Goal: Information Seeking & Learning: Compare options

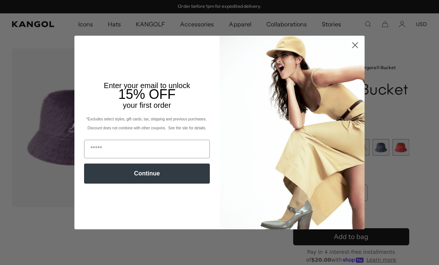
click at [354, 44] on circle "Close dialog" at bounding box center [355, 45] width 12 height 12
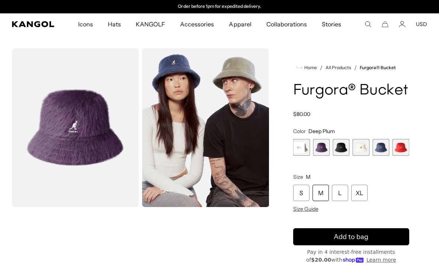
click at [39, 20] on comp-header "Icons Icons Buckets & Casuals Berets 504s & 507s" at bounding box center [219, 24] width 439 height 22
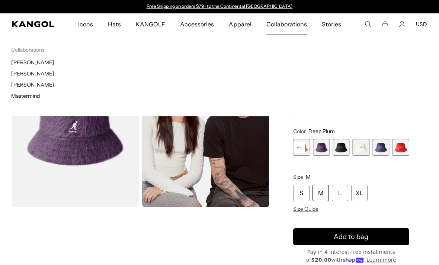
click at [34, 72] on link "[PERSON_NAME]" at bounding box center [32, 73] width 43 height 7
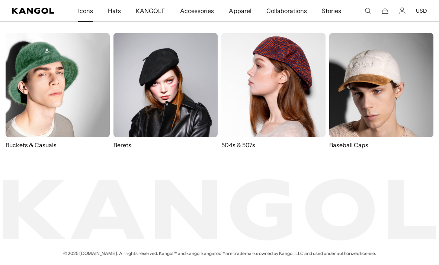
click at [39, 73] on img at bounding box center [58, 85] width 104 height 104
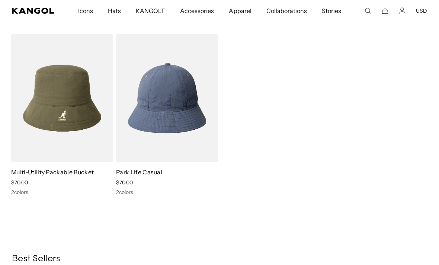
click at [28, 13] on icon "Kangol" at bounding box center [33, 11] width 42 height 6
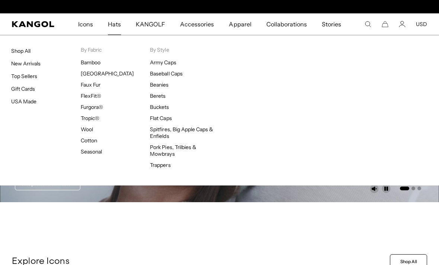
scroll to position [0, 153]
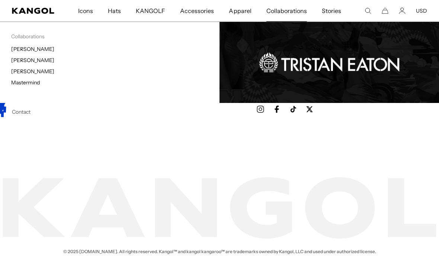
click at [26, 74] on link "[PERSON_NAME]" at bounding box center [32, 71] width 43 height 7
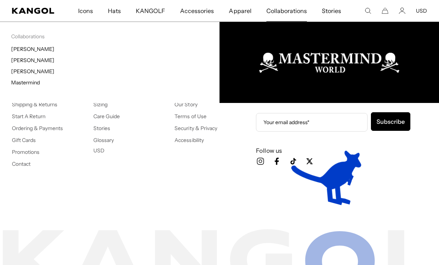
click at [24, 86] on link "Mastermind" at bounding box center [25, 82] width 29 height 7
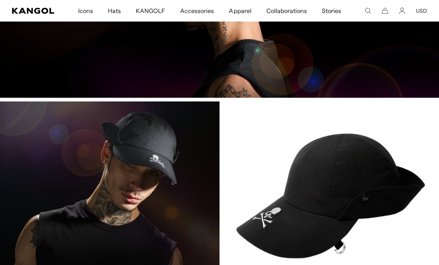
scroll to position [1198, 0]
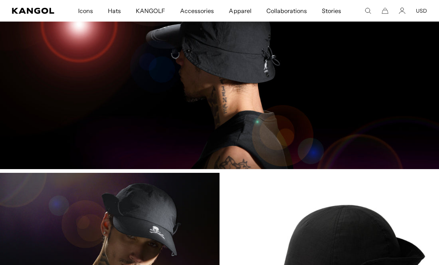
click at [373, 227] on img at bounding box center [219, 267] width 439 height 189
click at [376, 225] on img at bounding box center [219, 267] width 439 height 189
click at [173, 223] on img at bounding box center [219, 267] width 439 height 189
click at [172, 222] on img at bounding box center [219, 267] width 439 height 189
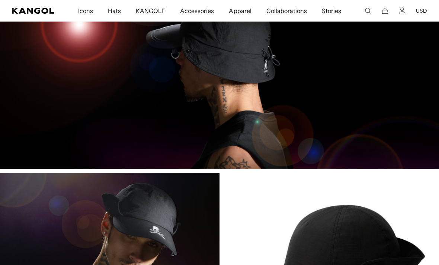
click at [352, 212] on img at bounding box center [219, 267] width 439 height 189
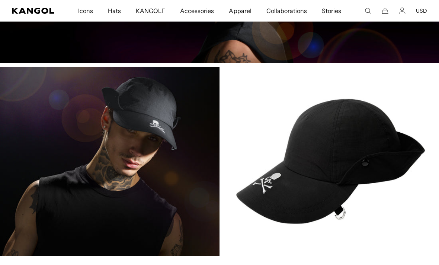
scroll to position [0, 0]
click at [375, 154] on img at bounding box center [219, 161] width 439 height 189
click at [150, 128] on img at bounding box center [219, 161] width 439 height 189
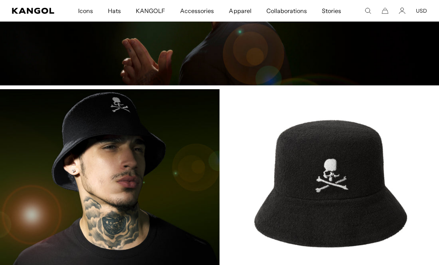
scroll to position [897, 0]
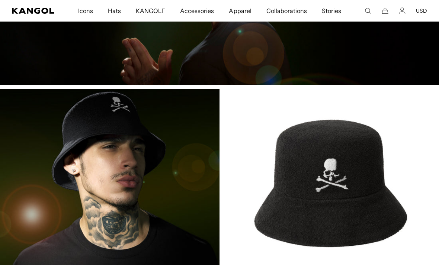
click at [318, 186] on img at bounding box center [219, 183] width 439 height 189
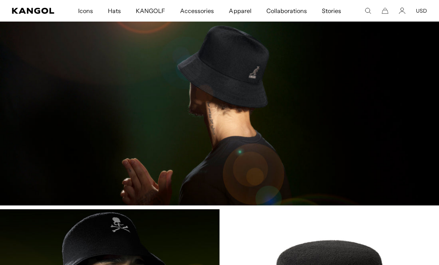
click at [283, 148] on img at bounding box center [219, 111] width 439 height 189
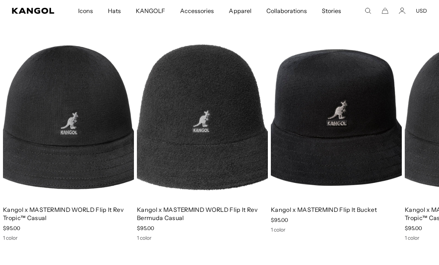
scroll to position [0, 0]
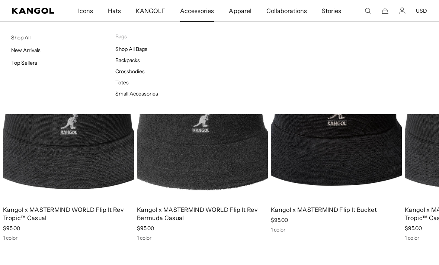
click at [129, 47] on link "Shop All Bags" at bounding box center [131, 49] width 32 height 7
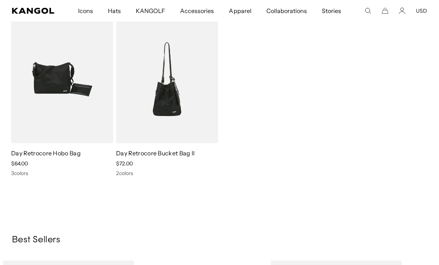
scroll to position [433, 0]
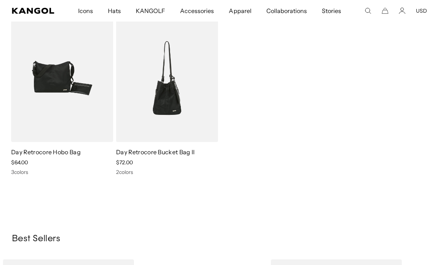
click at [0, 0] on img at bounding box center [0, 0] width 0 height 0
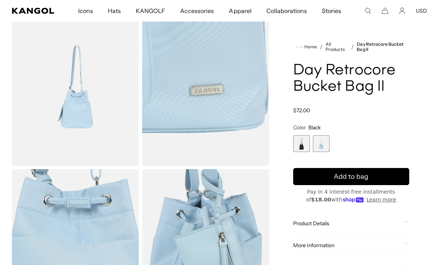
click at [44, 13] on icon "Kangol" at bounding box center [33, 11] width 42 height 6
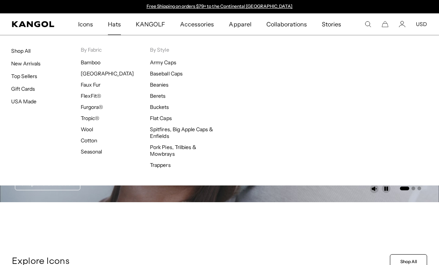
click at [22, 100] on link "USA Made" at bounding box center [23, 101] width 25 height 7
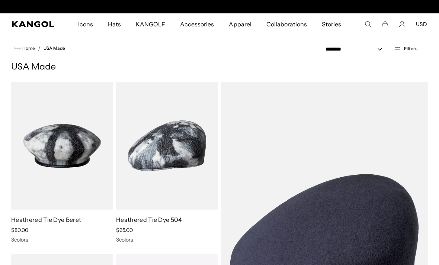
scroll to position [0, 153]
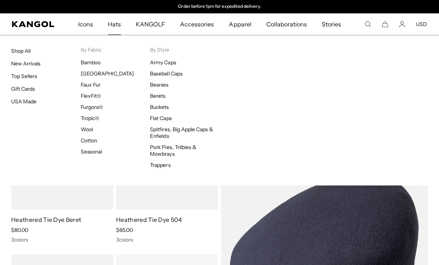
click at [32, 99] on link "USA Made" at bounding box center [23, 101] width 25 height 7
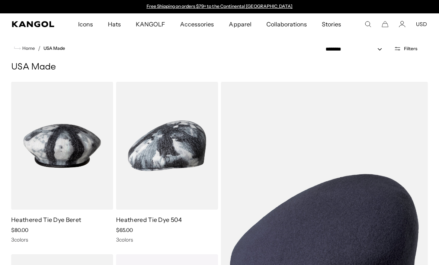
click at [0, 0] on img at bounding box center [0, 0] width 0 height 0
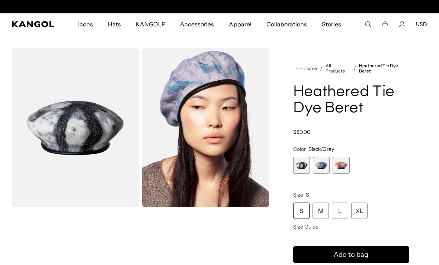
scroll to position [0, 153]
click at [341, 164] on span "3 of 3" at bounding box center [341, 165] width 17 height 17
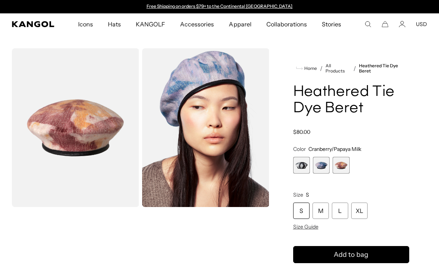
click at [324, 166] on span "2 of 3" at bounding box center [321, 165] width 17 height 17
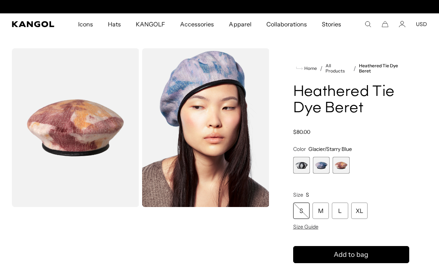
scroll to position [0, 153]
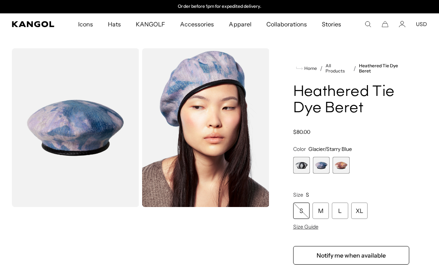
click at [302, 163] on span "1 of 3" at bounding box center [301, 165] width 17 height 17
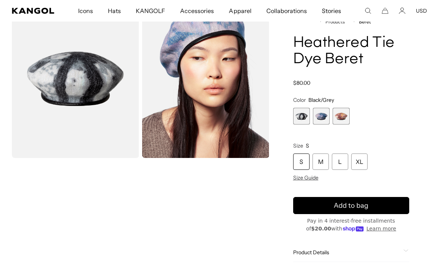
click at [344, 117] on span "3 of 3" at bounding box center [341, 116] width 17 height 17
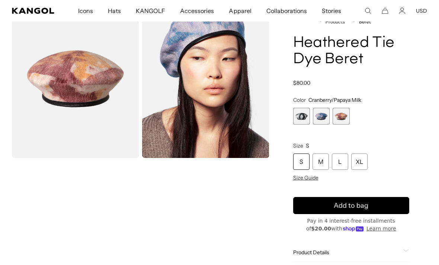
click at [300, 120] on span "1 of 3" at bounding box center [301, 116] width 17 height 17
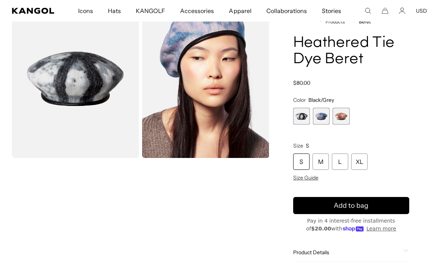
scroll to position [0, 153]
click at [386, 208] on button "Add to bag" at bounding box center [351, 205] width 117 height 17
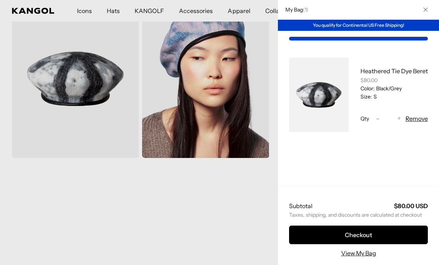
click at [419, 115] on button "Remove" at bounding box center [417, 118] width 22 height 9
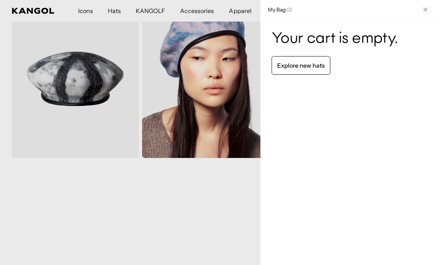
click at [315, 69] on link "Explore new hats" at bounding box center [301, 65] width 59 height 19
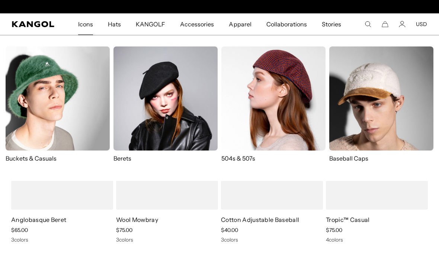
scroll to position [0, 153]
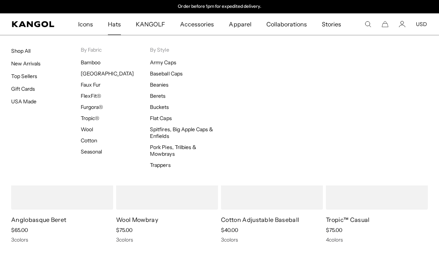
click at [26, 101] on link "USA Made" at bounding box center [23, 101] width 25 height 7
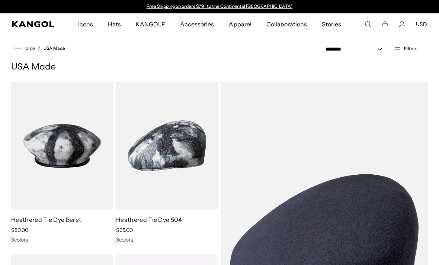
click at [0, 0] on img at bounding box center [0, 0] width 0 height 0
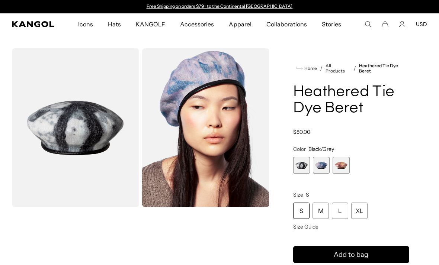
click at [301, 232] on product-info "Home / All Products / Heathered Tie Dye Beret Heathered Tie Dye Beret Regular p…" at bounding box center [351, 209] width 117 height 292
click at [299, 223] on div "S M L XL Size Guide" at bounding box center [351, 217] width 117 height 28
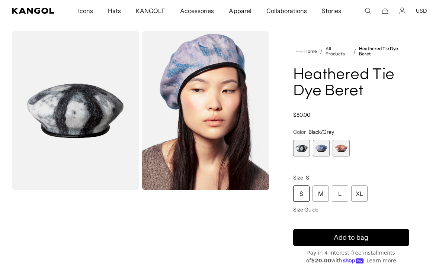
click at [302, 212] on span "Size Guide" at bounding box center [305, 210] width 25 height 7
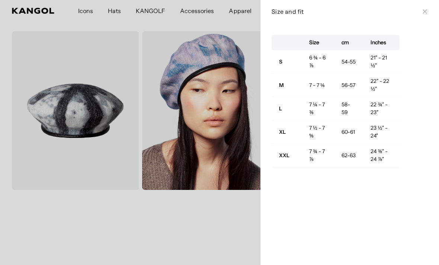
scroll to position [0, 153]
click at [428, 14] on button "Close" at bounding box center [425, 12] width 6 height 6
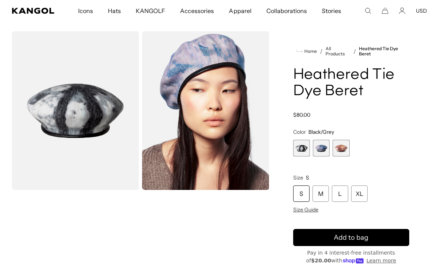
click at [312, 206] on div "S M L XL Size Guide" at bounding box center [351, 200] width 117 height 28
click at [306, 212] on span "Size Guide" at bounding box center [305, 210] width 25 height 7
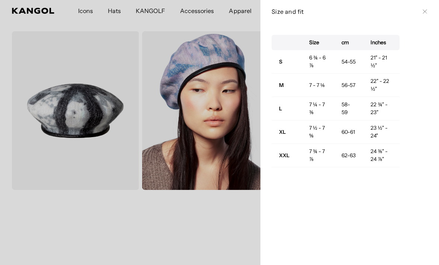
scroll to position [0, 153]
click at [427, 12] on icon at bounding box center [425, 11] width 4 height 4
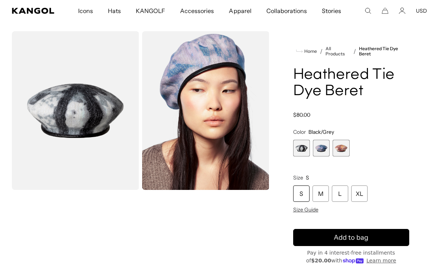
scroll to position [0, 0]
click at [342, 147] on span "3 of 3" at bounding box center [341, 148] width 17 height 17
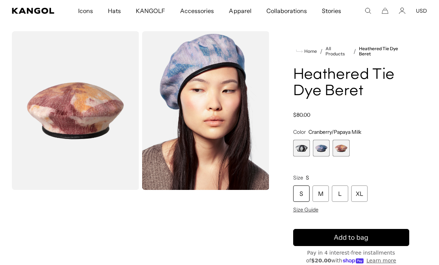
click at [326, 146] on span "2 of 3" at bounding box center [321, 148] width 17 height 17
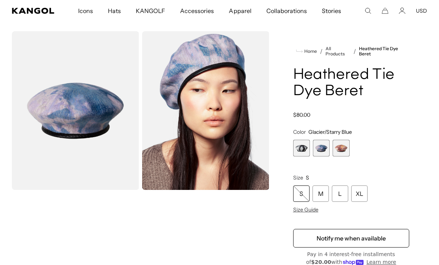
click at [300, 147] on span "1 of 3" at bounding box center [301, 148] width 17 height 17
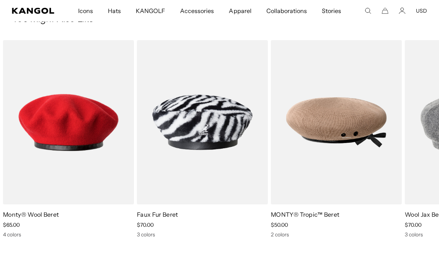
scroll to position [413, 0]
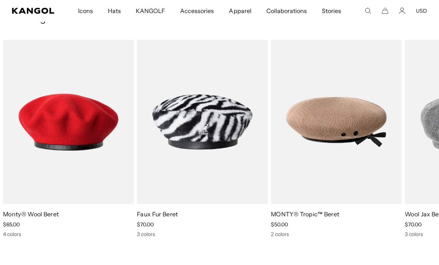
click at [0, 0] on img "2 of 5" at bounding box center [0, 0] width 0 height 0
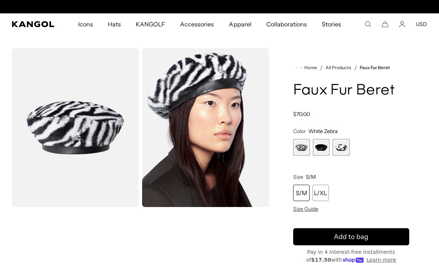
scroll to position [0, 153]
click at [321, 146] on span "2 of 3" at bounding box center [321, 147] width 17 height 17
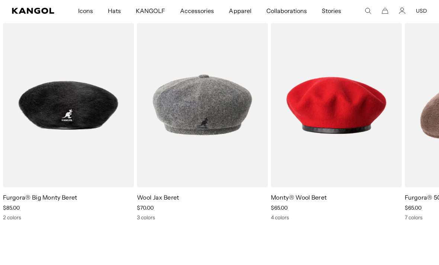
click at [327, 195] on link "Monty® Wool Beret" at bounding box center [299, 197] width 56 height 7
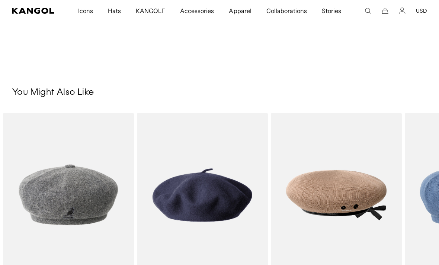
scroll to position [432, 0]
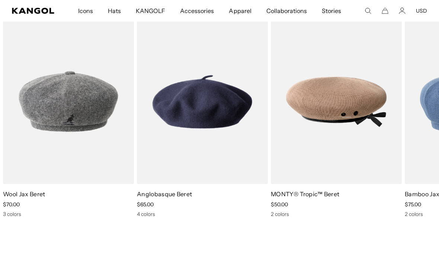
click at [0, 0] on img "1 of 5" at bounding box center [0, 0] width 0 height 0
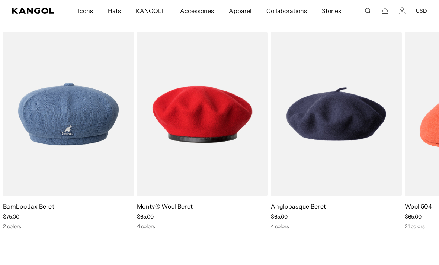
scroll to position [0, 153]
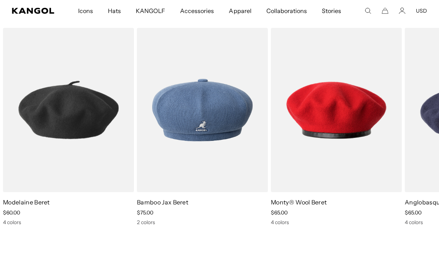
click at [0, 0] on img "5 of 5" at bounding box center [0, 0] width 0 height 0
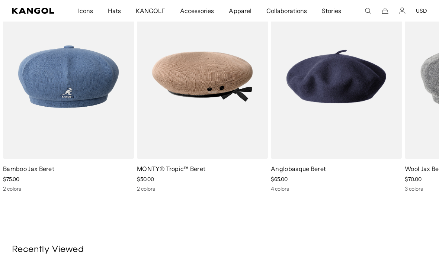
click at [0, 0] on img "5 of 5" at bounding box center [0, 0] width 0 height 0
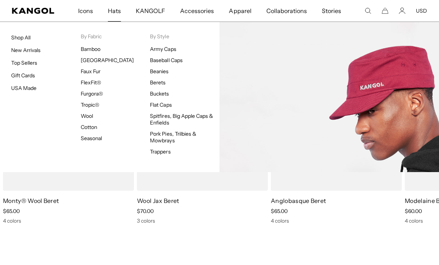
click at [178, 63] on link "Baseball Caps" at bounding box center [166, 60] width 32 height 7
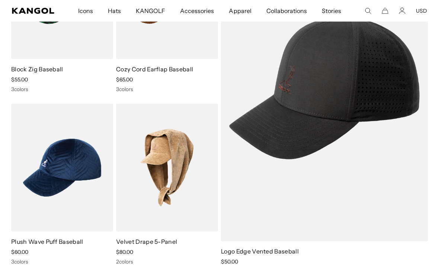
click at [0, 0] on img at bounding box center [0, 0] width 0 height 0
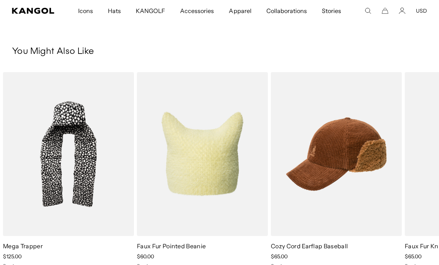
scroll to position [542, 0]
click at [0, 0] on img "1 of 5" at bounding box center [0, 0] width 0 height 0
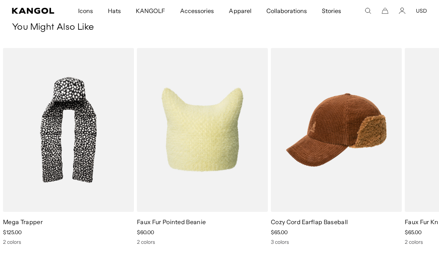
click at [0, 0] on img "3 of 5" at bounding box center [0, 0] width 0 height 0
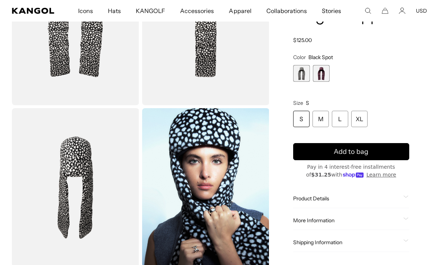
scroll to position [101, 0]
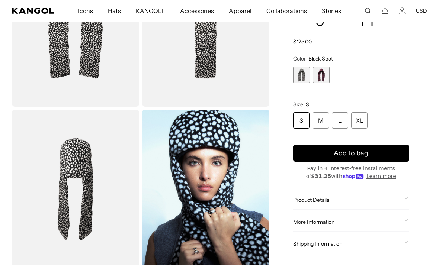
click at [322, 75] on span "2 of 2" at bounding box center [321, 75] width 17 height 17
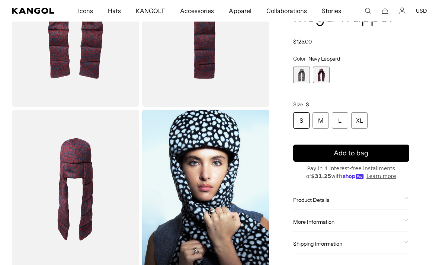
click at [297, 77] on span "1 of 2" at bounding box center [301, 75] width 17 height 17
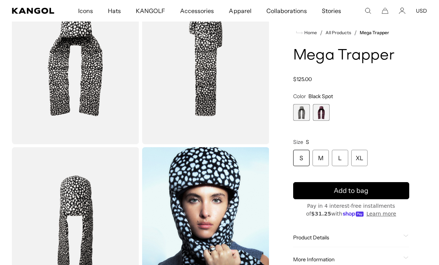
scroll to position [57, 0]
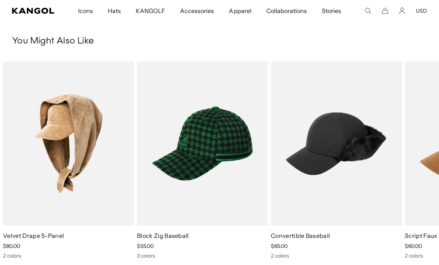
click at [0, 0] on img "1 of 5" at bounding box center [0, 0] width 0 height 0
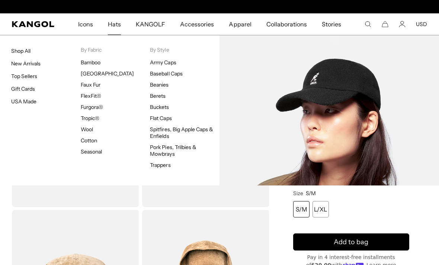
scroll to position [0, 153]
click at [177, 74] on link "Baseball Caps" at bounding box center [166, 73] width 32 height 7
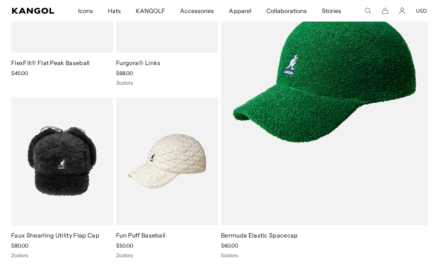
scroll to position [1571, 0]
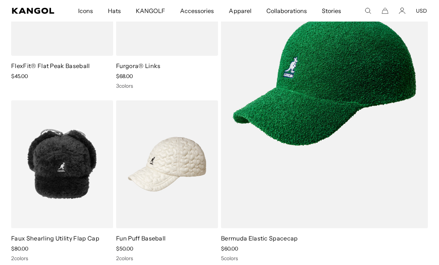
click at [0, 0] on img at bounding box center [0, 0] width 0 height 0
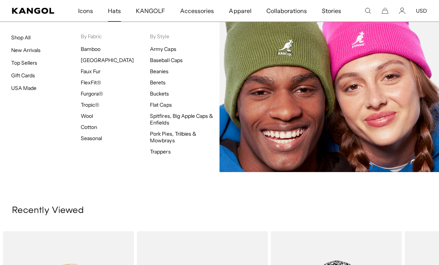
scroll to position [0, 153]
click at [164, 73] on link "Beanies" at bounding box center [159, 71] width 19 height 7
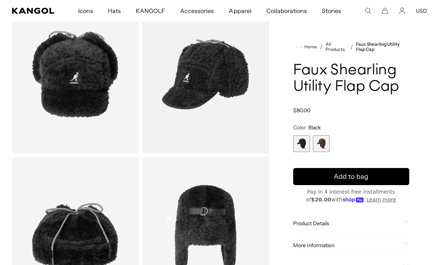
scroll to position [54, 0]
click at [323, 143] on span "2 of 2" at bounding box center [321, 144] width 17 height 17
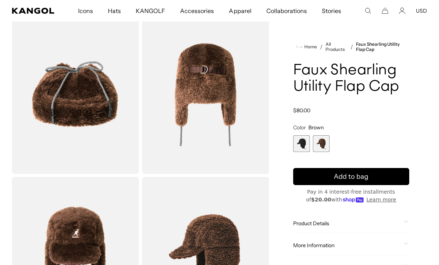
scroll to position [197, 0]
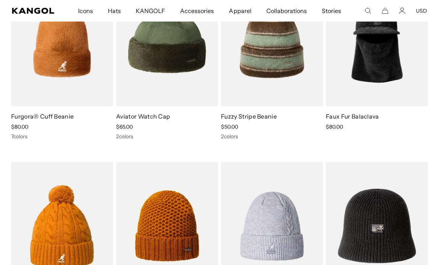
scroll to position [634, 0]
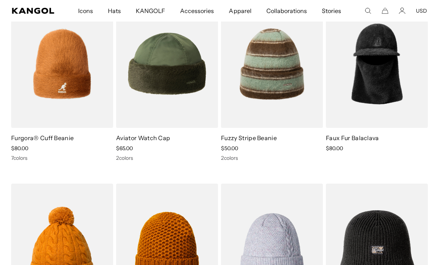
click at [0, 0] on img at bounding box center [0, 0] width 0 height 0
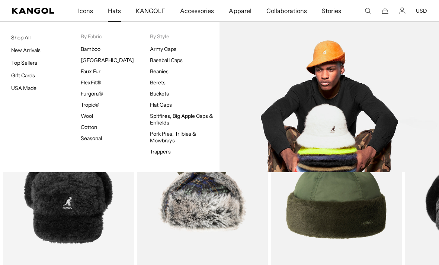
scroll to position [0, 153]
click at [165, 103] on link "Flat Caps" at bounding box center [161, 105] width 22 height 7
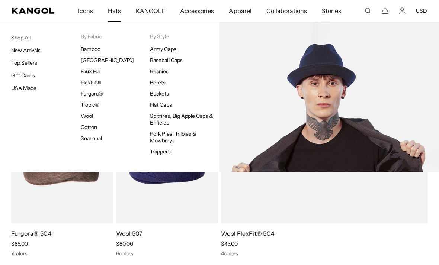
click at [171, 138] on link "Pork Pies, Trilbies & Mowbrays" at bounding box center [173, 137] width 47 height 13
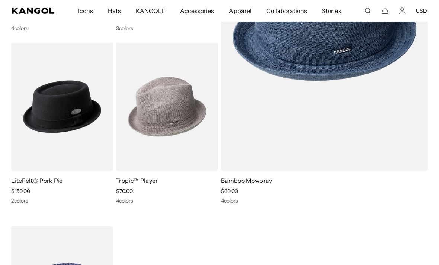
scroll to position [0, 153]
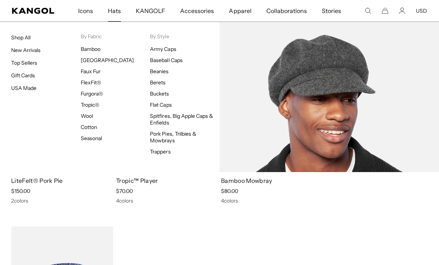
click at [189, 115] on link "Spitfires, Big Apple Caps & Enfields" at bounding box center [181, 119] width 63 height 13
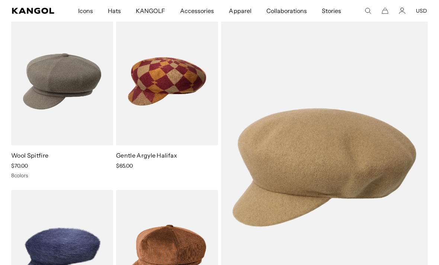
scroll to position [64, 0]
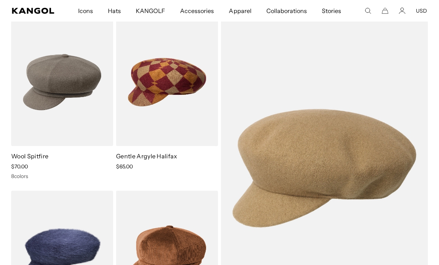
click at [0, 0] on img at bounding box center [0, 0] width 0 height 0
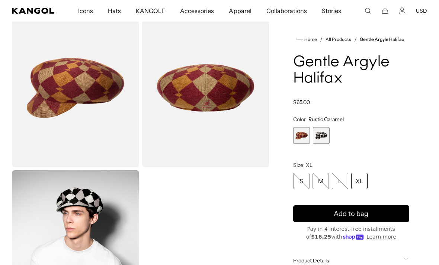
scroll to position [40, 0]
click at [322, 137] on span "2 of 2" at bounding box center [321, 135] width 17 height 17
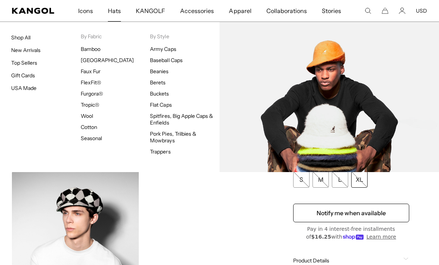
click at [163, 152] on link "Trappers" at bounding box center [160, 152] width 20 height 7
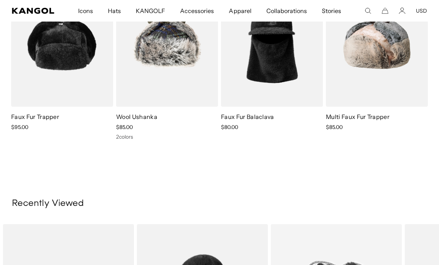
scroll to position [289, 0]
